Goal: Task Accomplishment & Management: Complete application form

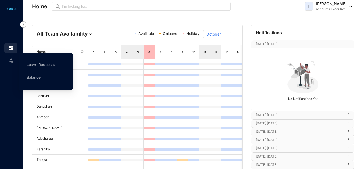
click at [13, 62] on img at bounding box center [11, 60] width 5 height 5
click at [29, 66] on link "Leave Requests" at bounding box center [41, 64] width 28 height 5
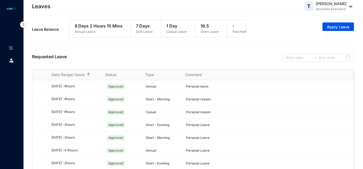
scroll to position [15, 0]
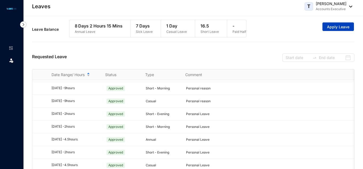
click at [335, 27] on span "Apply Leave" at bounding box center [338, 26] width 22 height 5
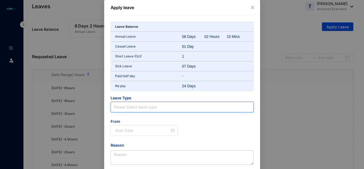
click at [172, 109] on input "search" at bounding box center [182, 107] width 137 height 10
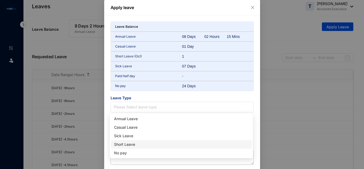
click at [135, 145] on div "Short Leave" at bounding box center [181, 144] width 135 height 6
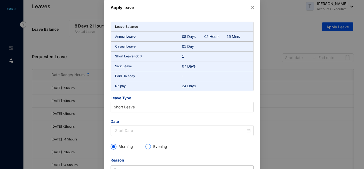
click at [148, 147] on input "Evening" at bounding box center [148, 146] width 5 height 5
radio input "true"
radio input "false"
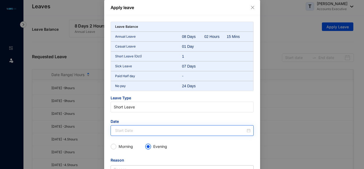
click at [245, 129] on div at bounding box center [183, 131] width 136 height 6
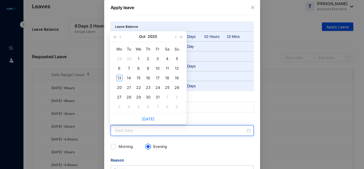
click at [249, 132] on div at bounding box center [183, 131] width 136 height 6
type input "[DATE]"
click at [119, 76] on div "13" at bounding box center [119, 78] width 6 height 6
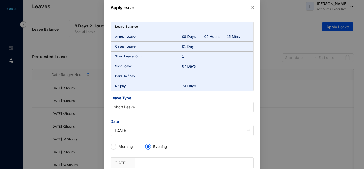
type input "[DATE]"
drag, startPoint x: 362, startPoint y: 93, endPoint x: 364, endPoint y: 114, distance: 21.5
click at [364, 114] on div "Apply leave Leave Balance Annual Leave 08 Days 02 Hours 15 Mins Casual Leave 01…" at bounding box center [182, 84] width 364 height 169
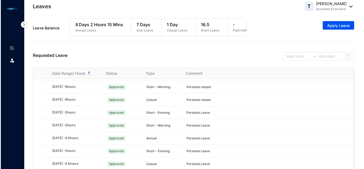
scroll to position [2, 0]
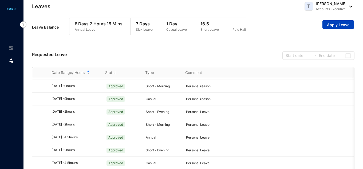
click at [335, 27] on span "Apply Leave" at bounding box center [338, 24] width 22 height 5
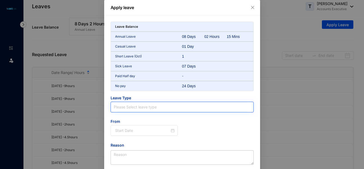
click at [144, 106] on input "search" at bounding box center [182, 107] width 137 height 10
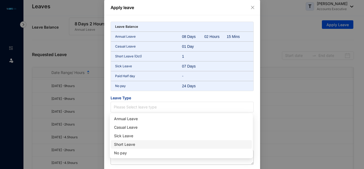
click at [133, 145] on div "Short Leave" at bounding box center [181, 144] width 135 height 6
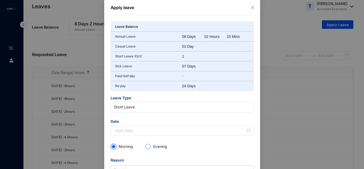
click at [147, 147] on input "Evening" at bounding box center [148, 146] width 5 height 5
radio input "true"
radio input "false"
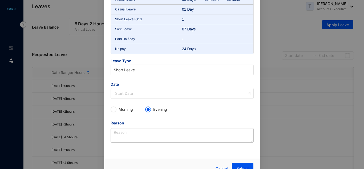
scroll to position [46, 0]
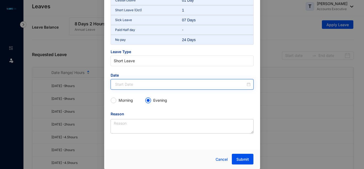
drag, startPoint x: 250, startPoint y: 81, endPoint x: 249, endPoint y: 84, distance: 3.0
click at [249, 84] on div at bounding box center [182, 84] width 143 height 11
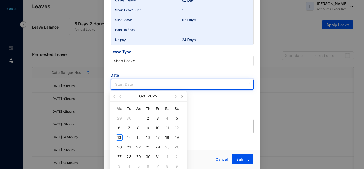
click at [249, 84] on div at bounding box center [183, 84] width 136 height 6
type input "[DATE]"
click at [122, 139] on div "13" at bounding box center [119, 137] width 6 height 6
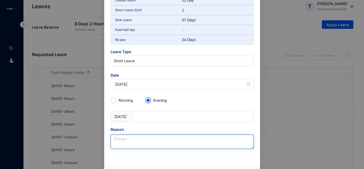
click at [132, 138] on textarea "Reason" at bounding box center [182, 141] width 143 height 14
type textarea "Personal Leave"
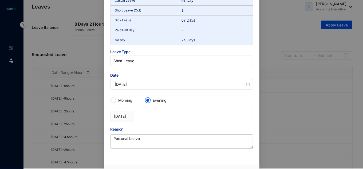
scroll to position [62, 0]
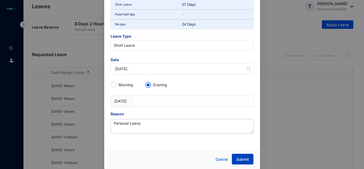
click at [249, 158] on button "Submit" at bounding box center [243, 159] width 22 height 11
